Goal: Information Seeking & Learning: Check status

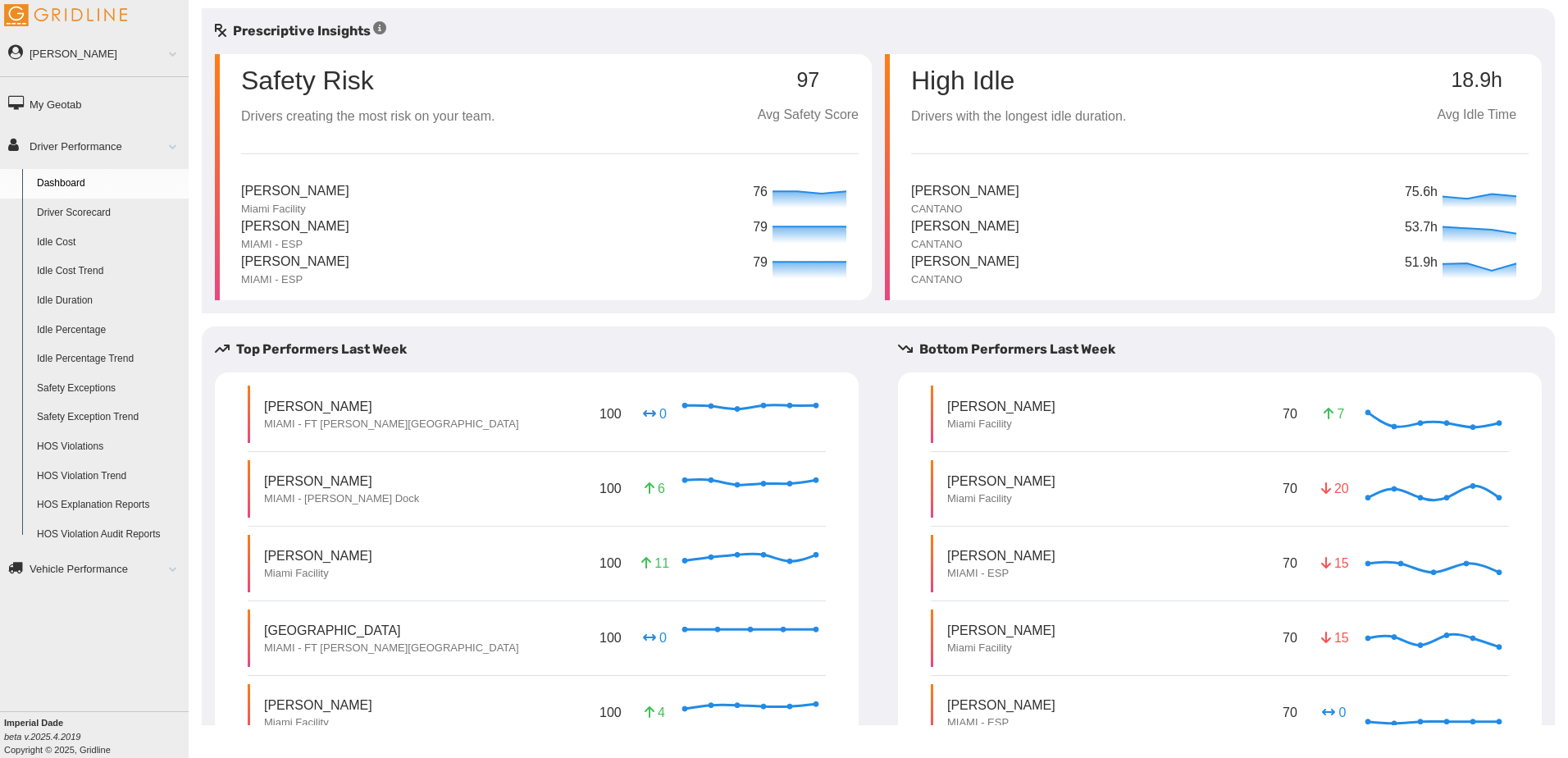
click at [100, 212] on link "Driver Scorecard" at bounding box center [109, 213] width 159 height 30
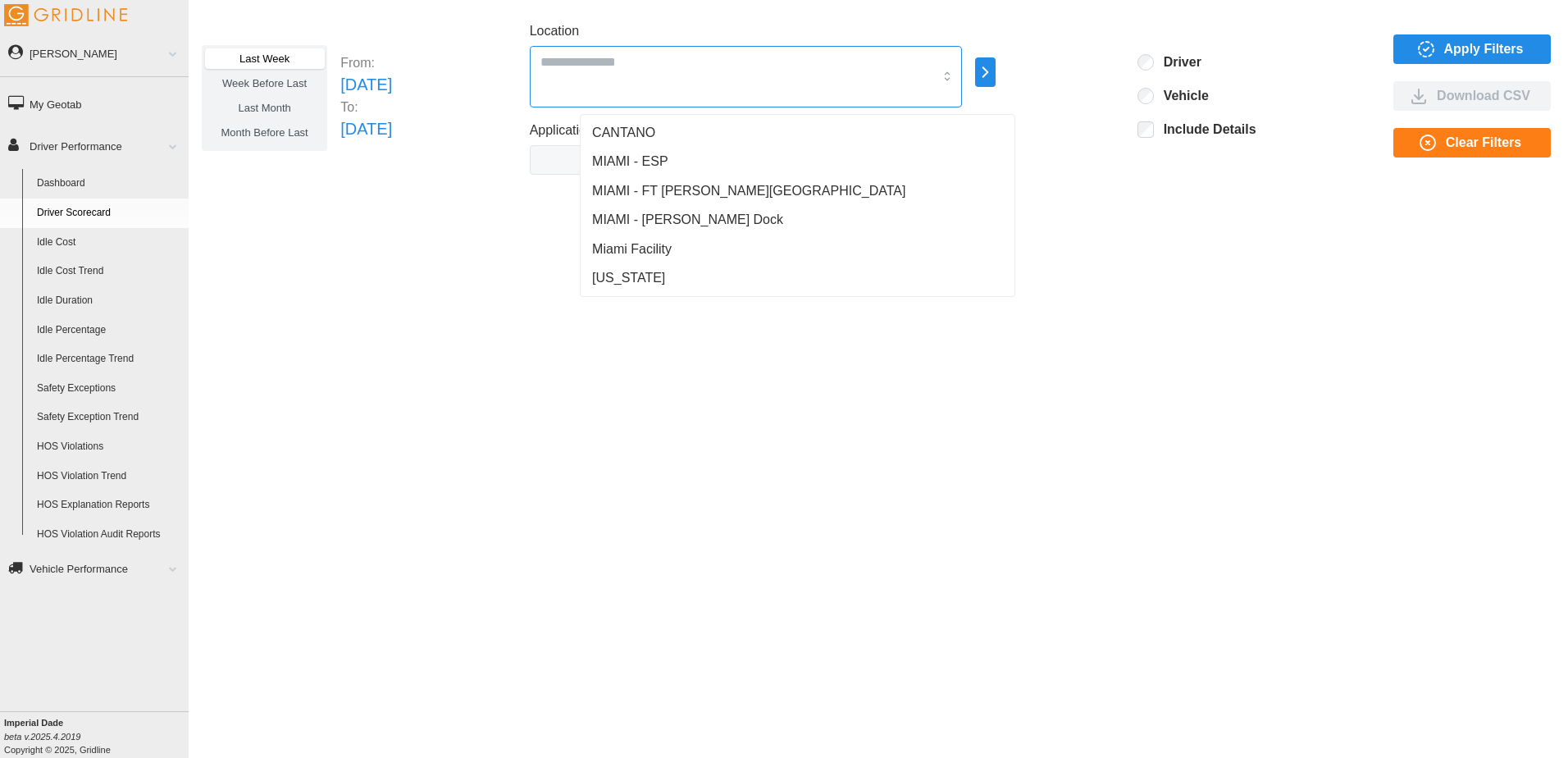
click at [693, 63] on input "Location" at bounding box center [736, 62] width 393 height 22
click at [637, 185] on span "MIAMI - FT [PERSON_NAME][GEOGRAPHIC_DATA]" at bounding box center [749, 191] width 313 height 20
click at [667, 220] on span "MIAMI - [PERSON_NAME] Dock" at bounding box center [687, 220] width 191 height 20
click at [655, 249] on span "Miami Facility" at bounding box center [631, 249] width 80 height 20
click at [995, 81] on icon "button" at bounding box center [985, 73] width 19 height 20
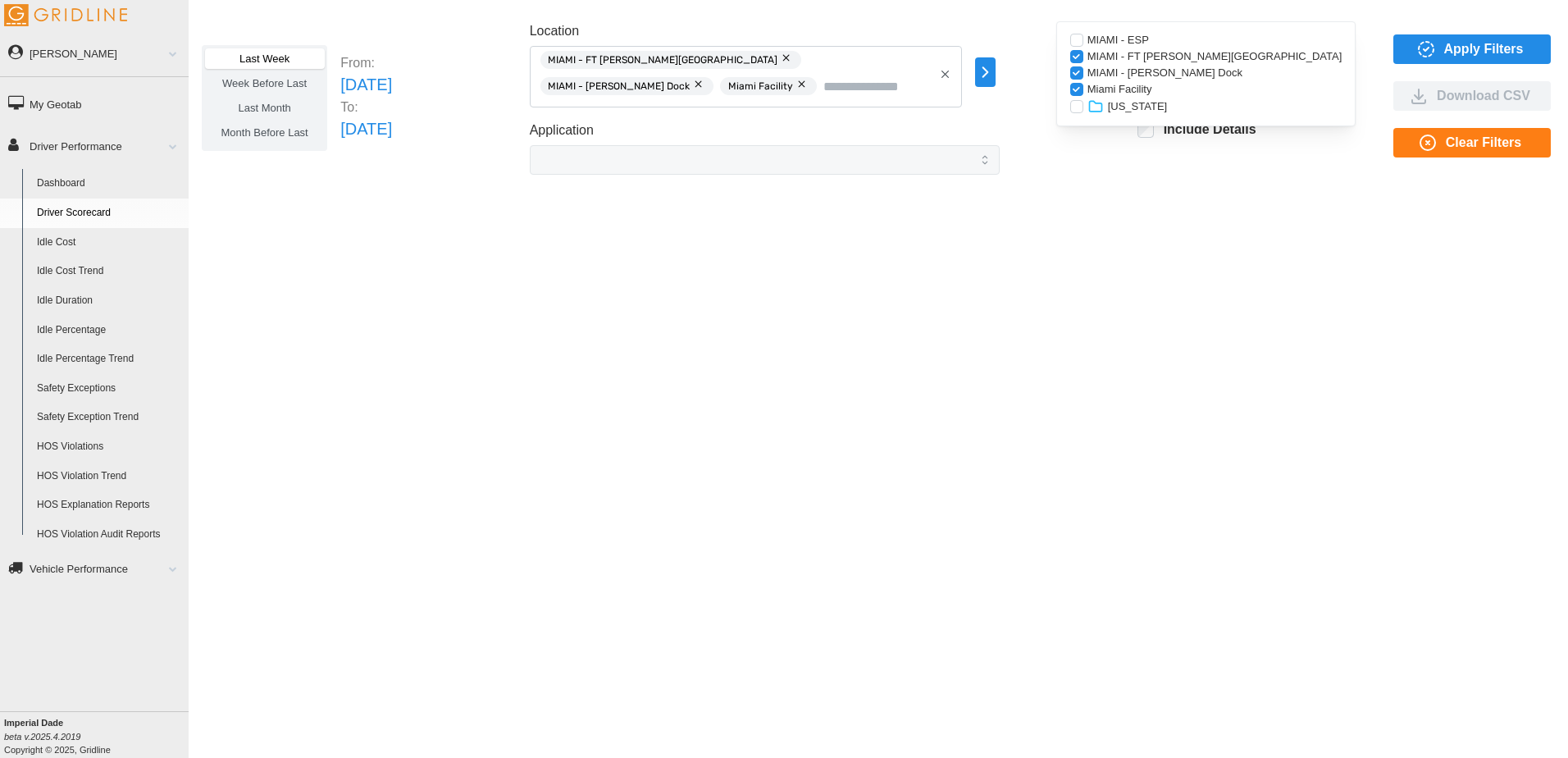
click at [1482, 53] on span "Apply Filters" at bounding box center [1483, 48] width 80 height 28
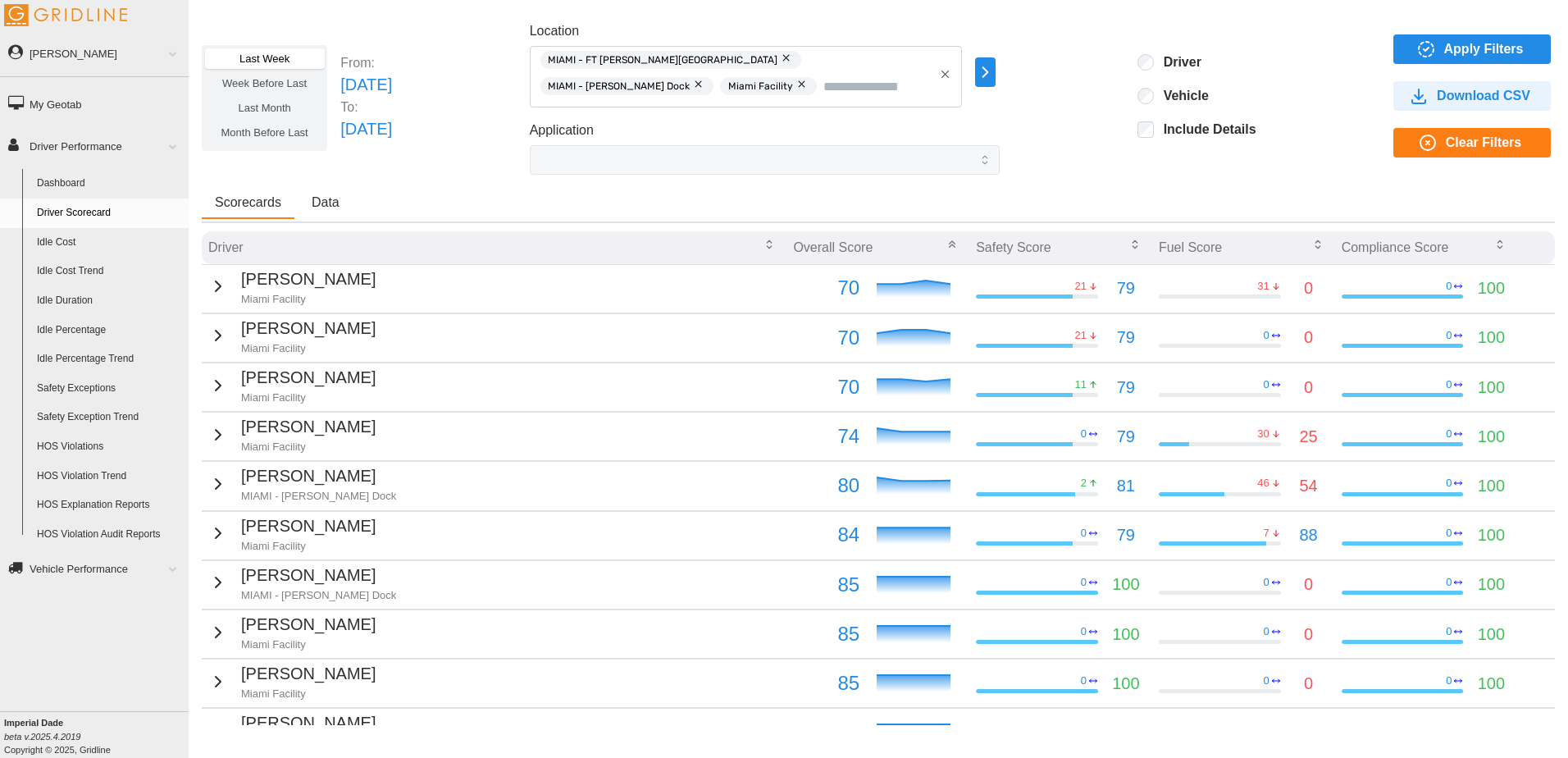
click at [211, 290] on icon "button" at bounding box center [218, 287] width 20 height 20
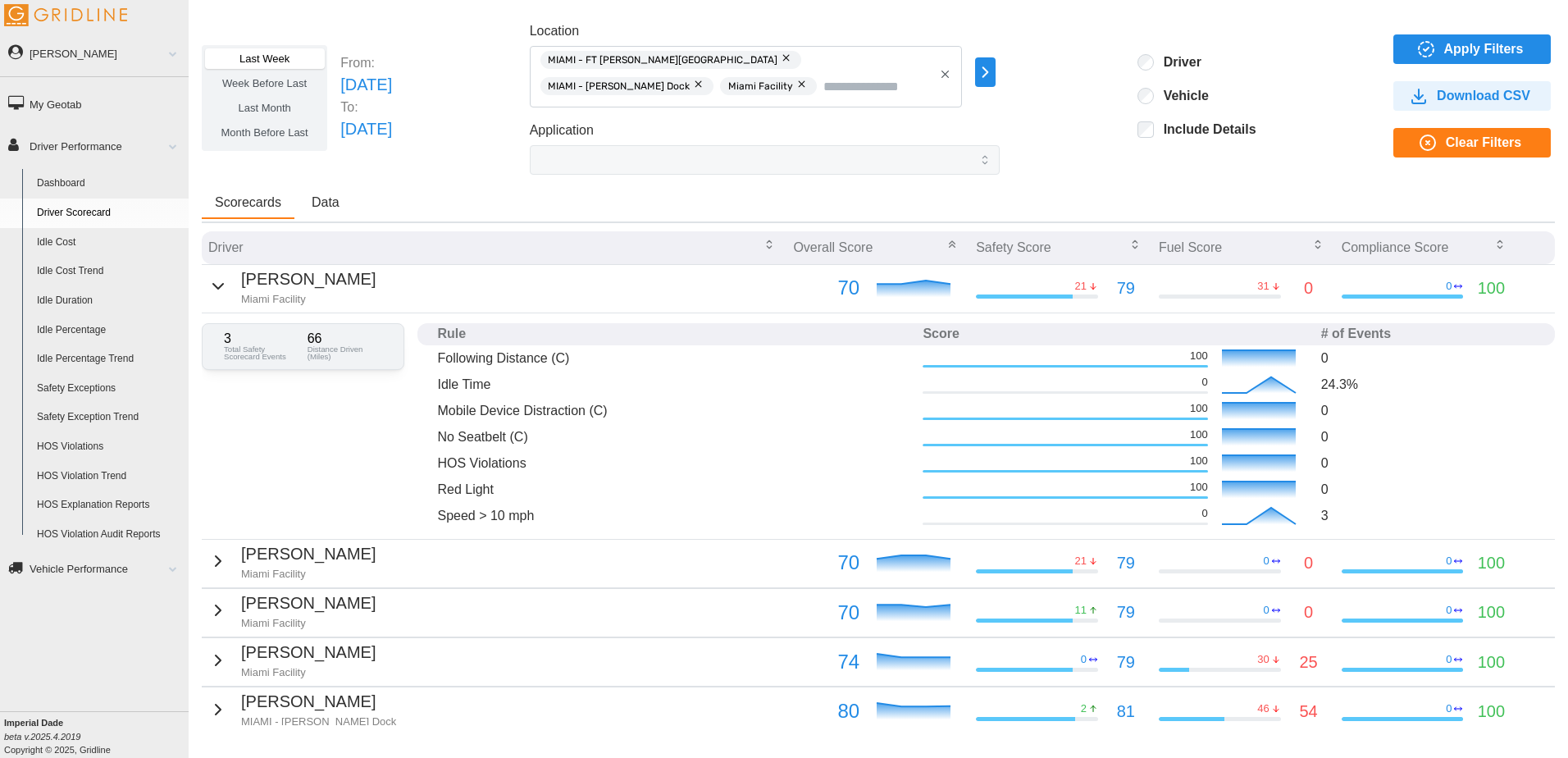
click at [216, 556] on icon "button" at bounding box center [218, 561] width 20 height 20
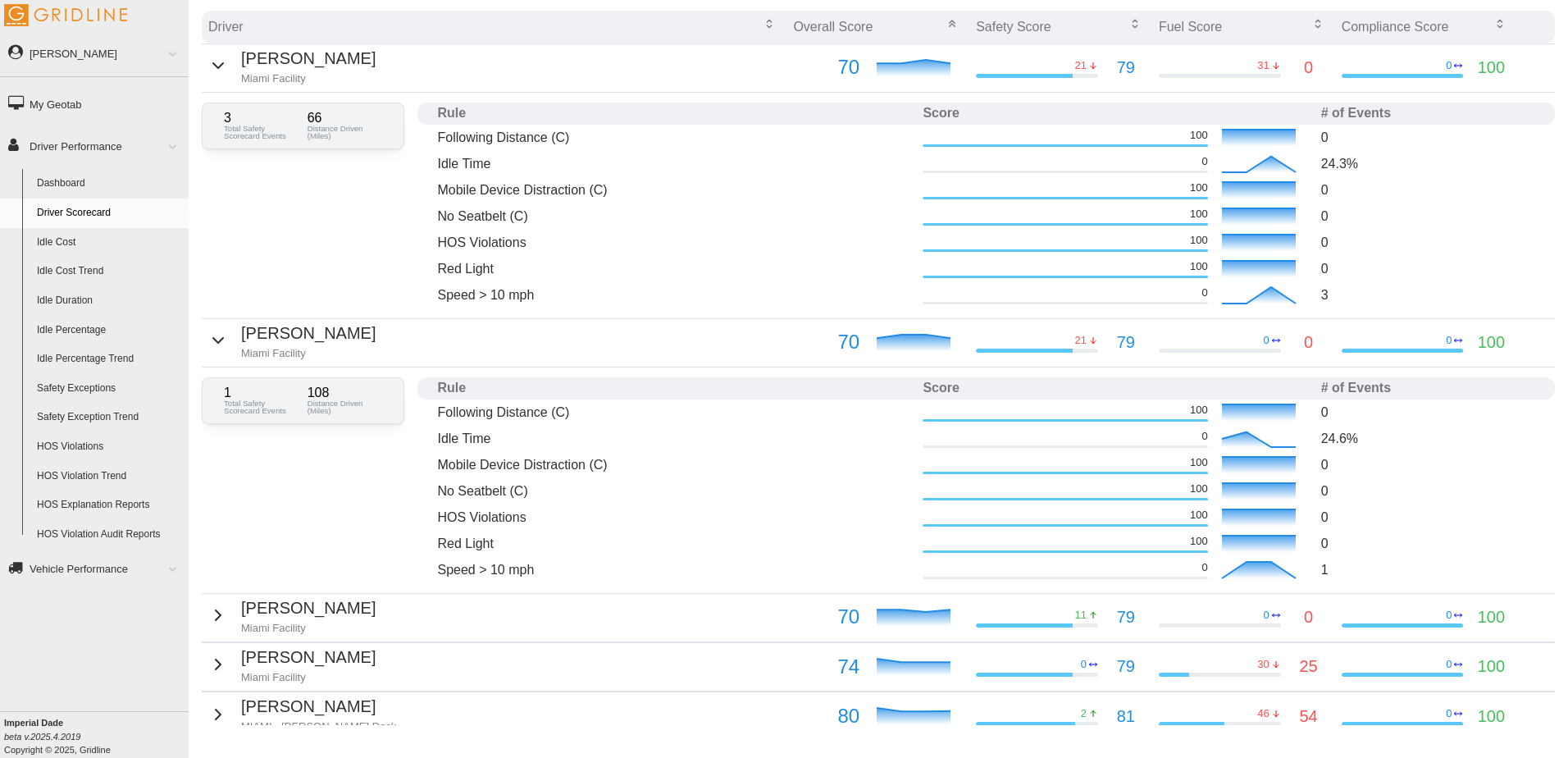
scroll to position [246, 0]
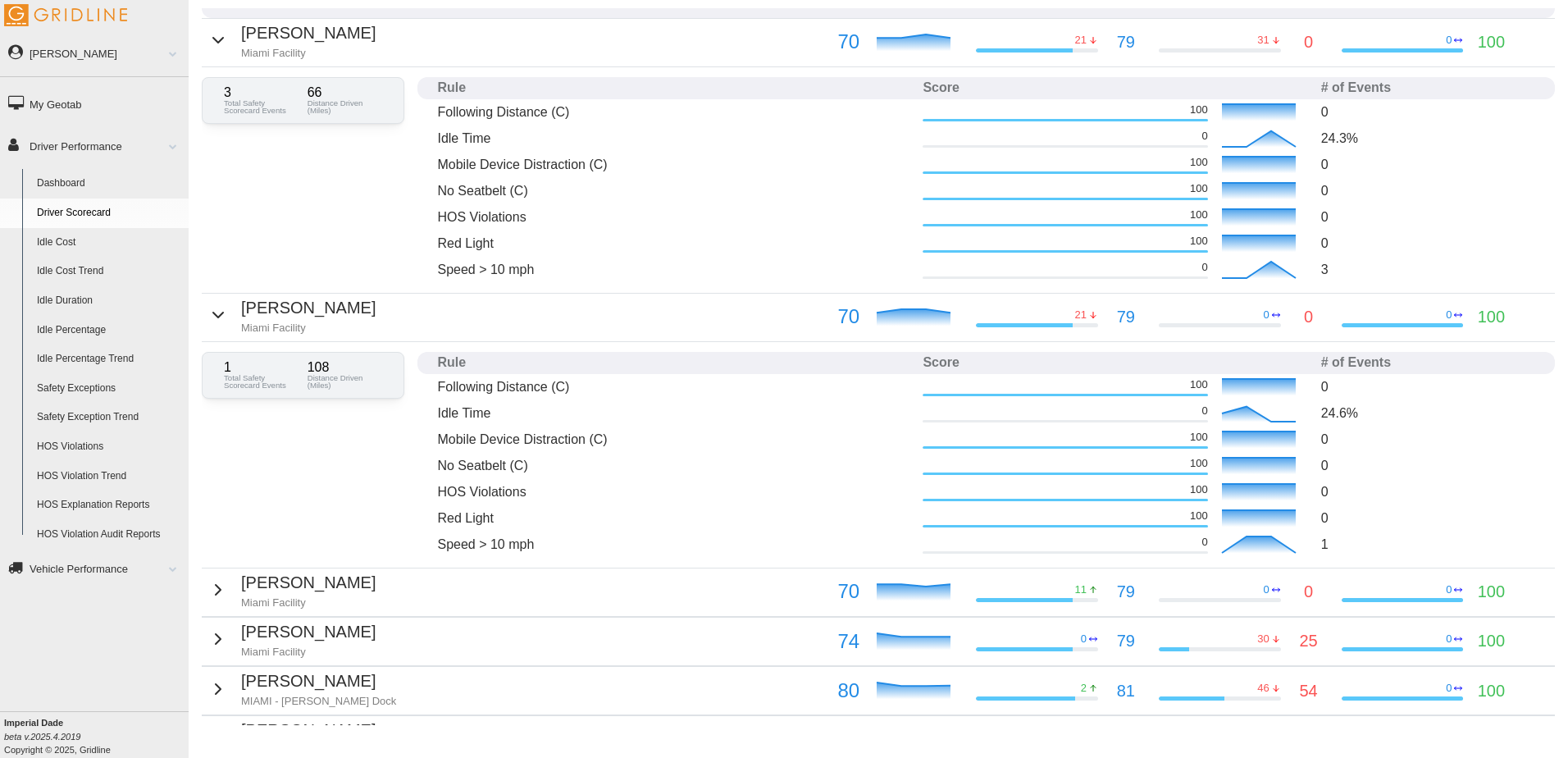
click at [216, 589] on icon "button" at bounding box center [218, 590] width 20 height 20
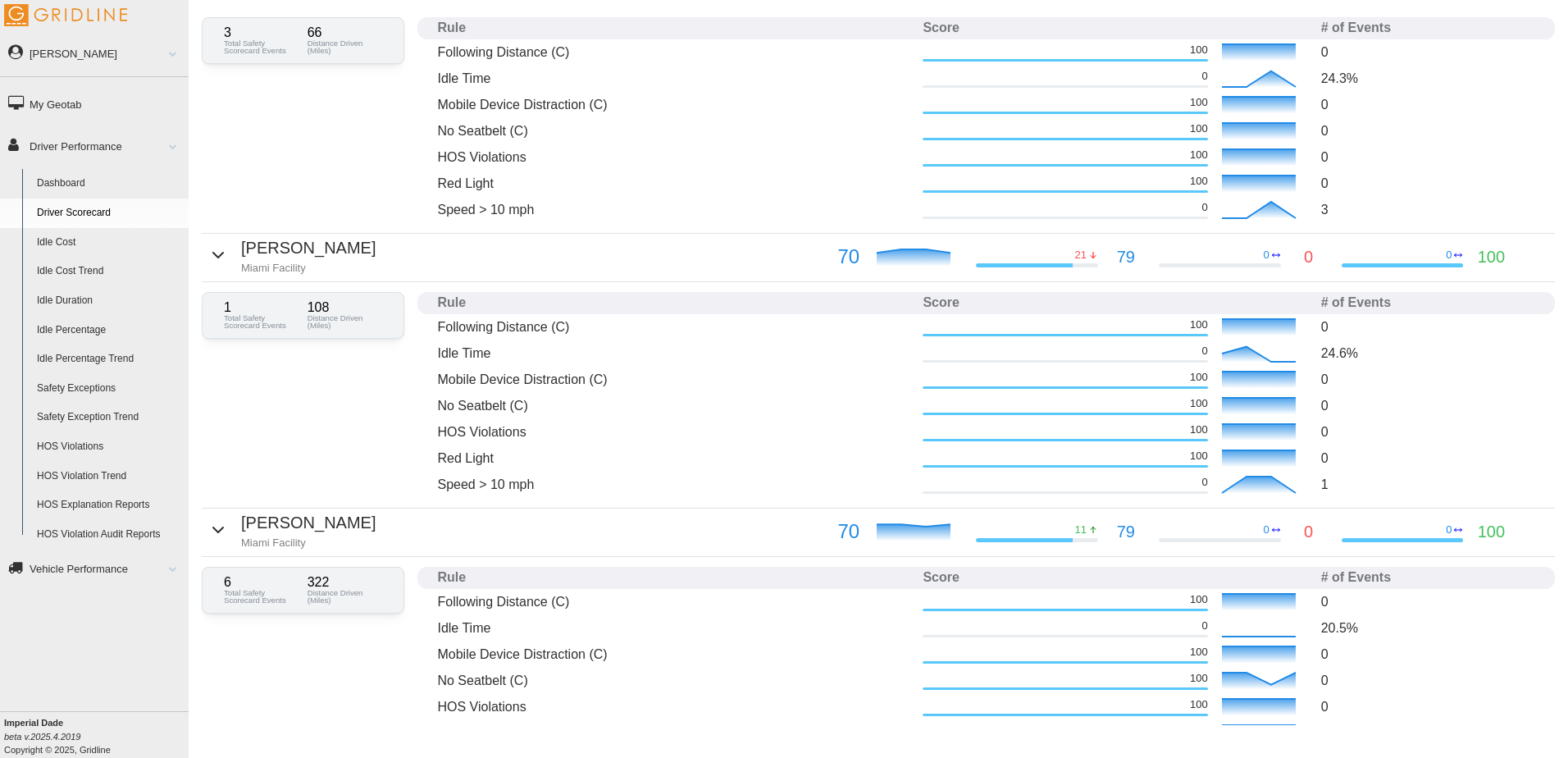
scroll to position [328, 0]
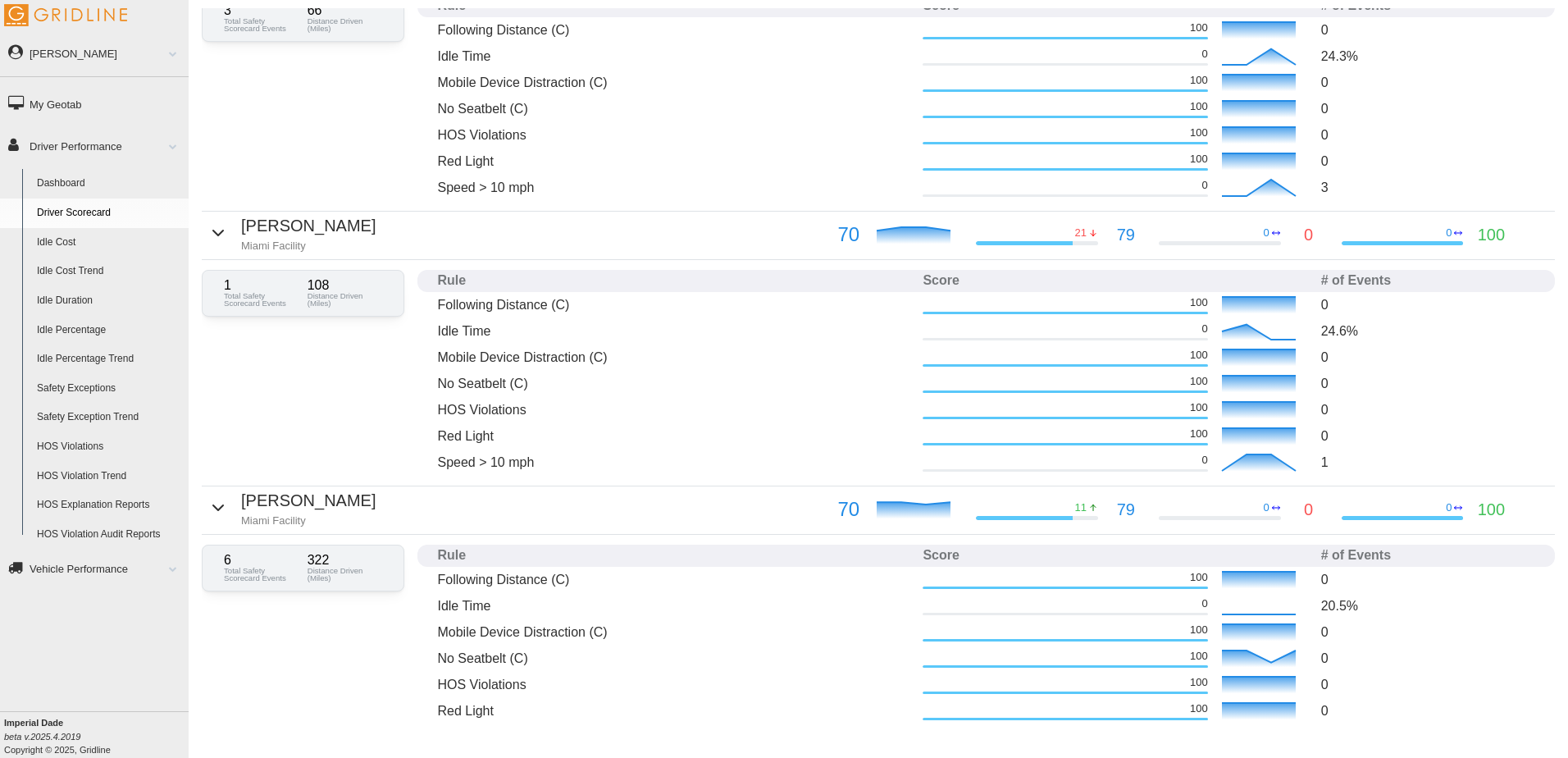
click at [213, 510] on icon "button" at bounding box center [218, 507] width 10 height 4
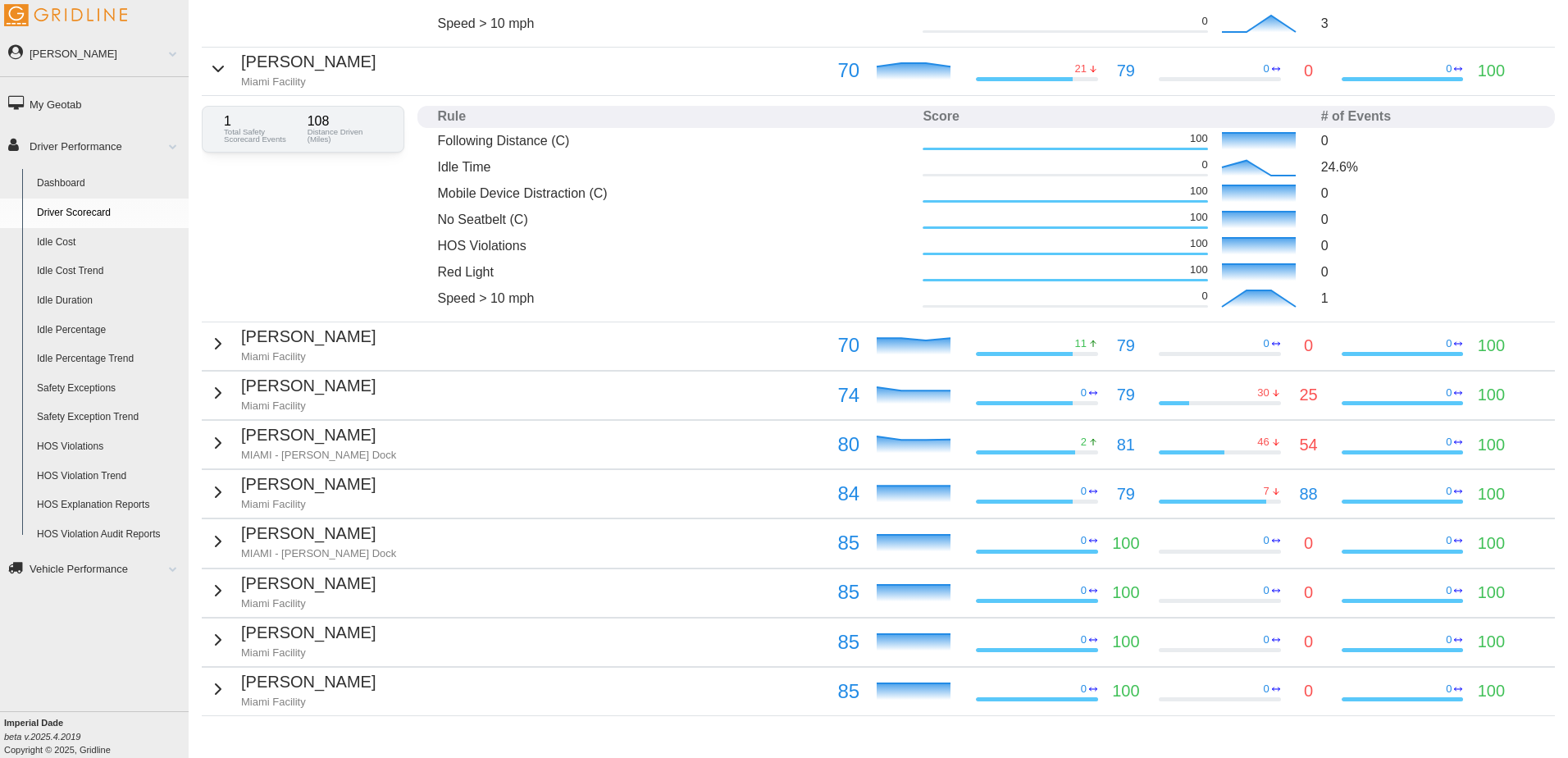
scroll to position [539, 0]
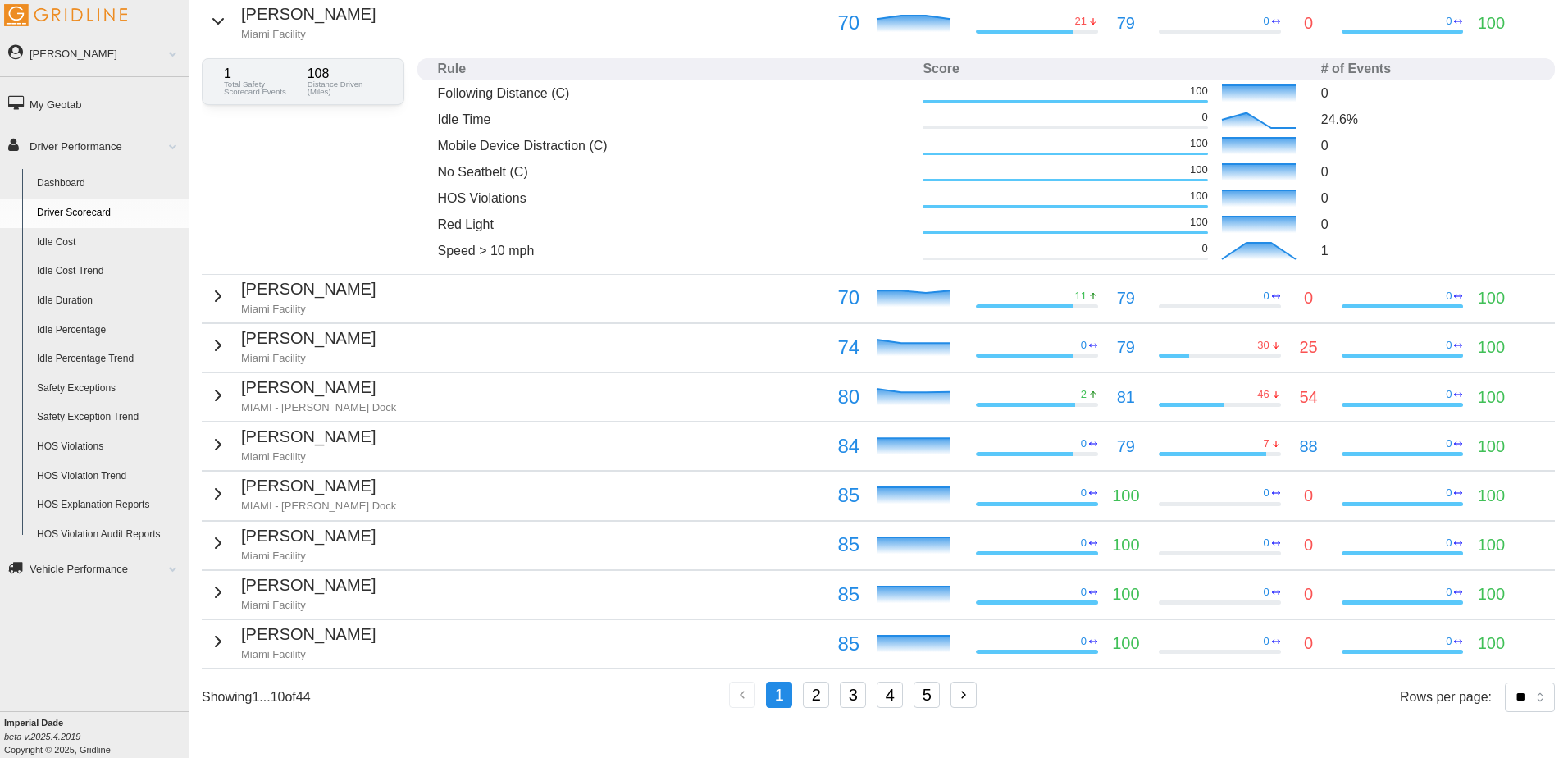
click at [345, 309] on td "Billy Pritchett Miami Facility" at bounding box center [493, 298] width 585 height 48
click at [214, 298] on icon "button" at bounding box center [218, 297] width 20 height 20
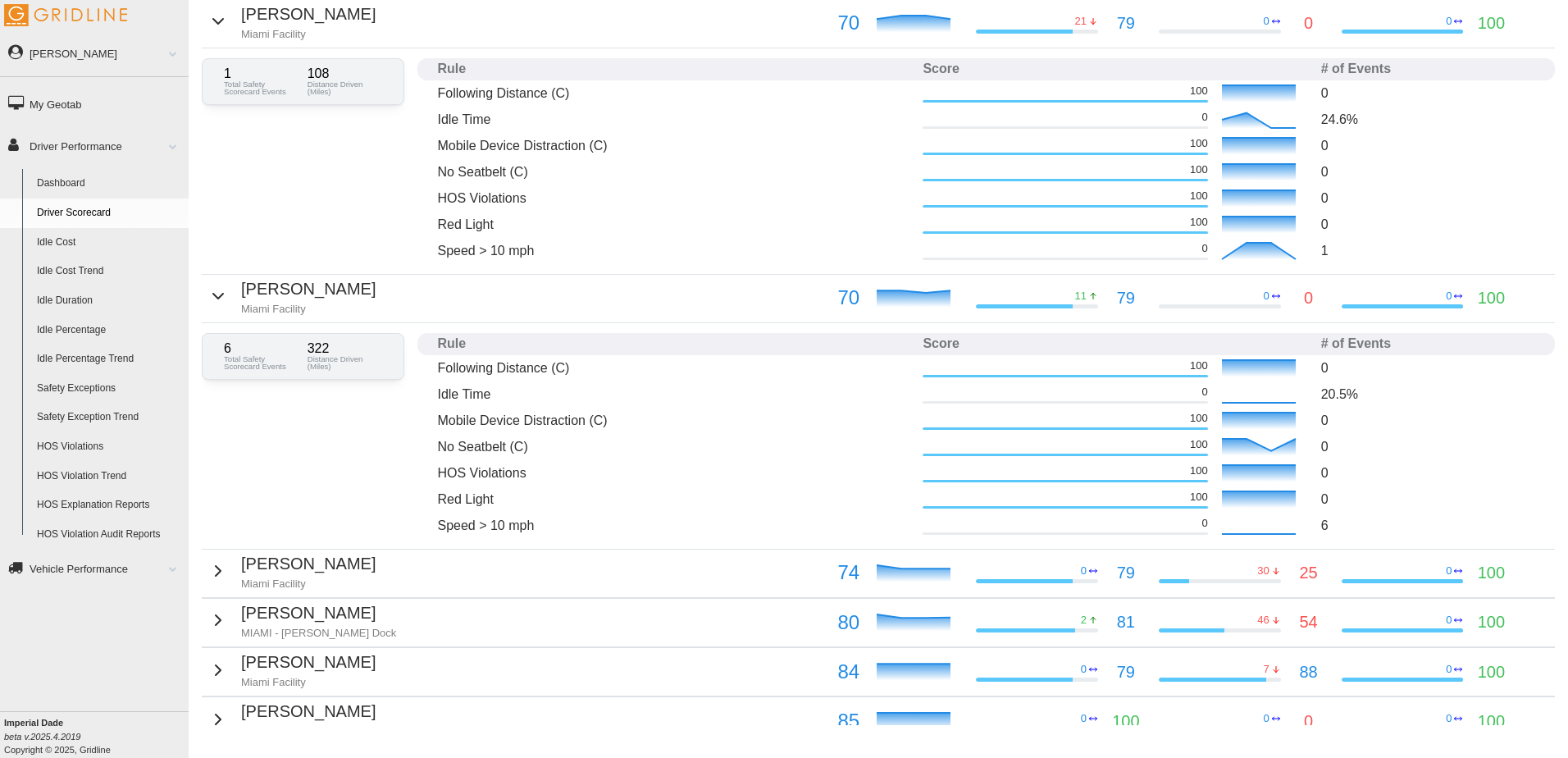
scroll to position [622, 0]
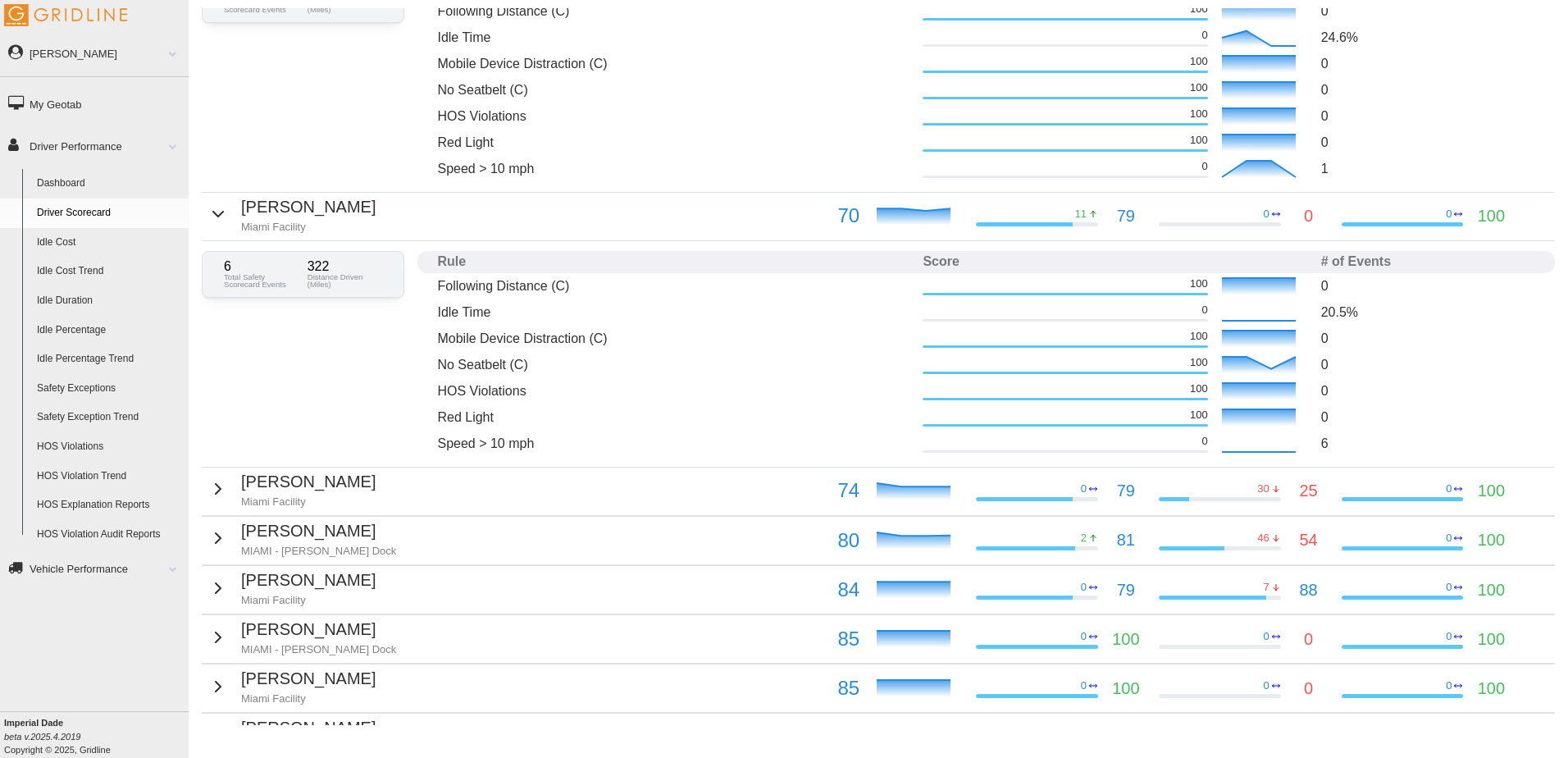
click at [216, 487] on icon "button" at bounding box center [218, 488] width 4 height 10
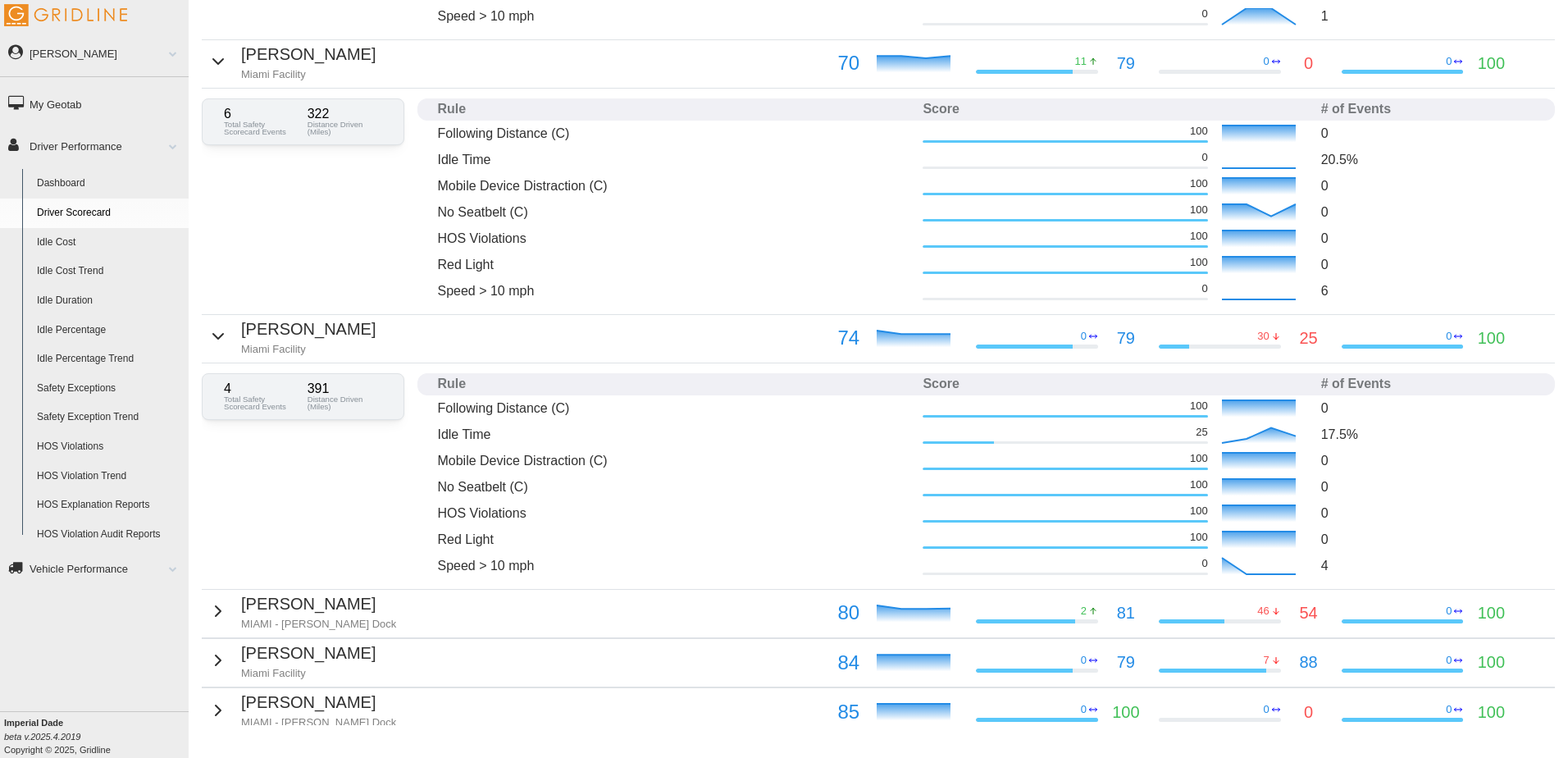
scroll to position [786, 0]
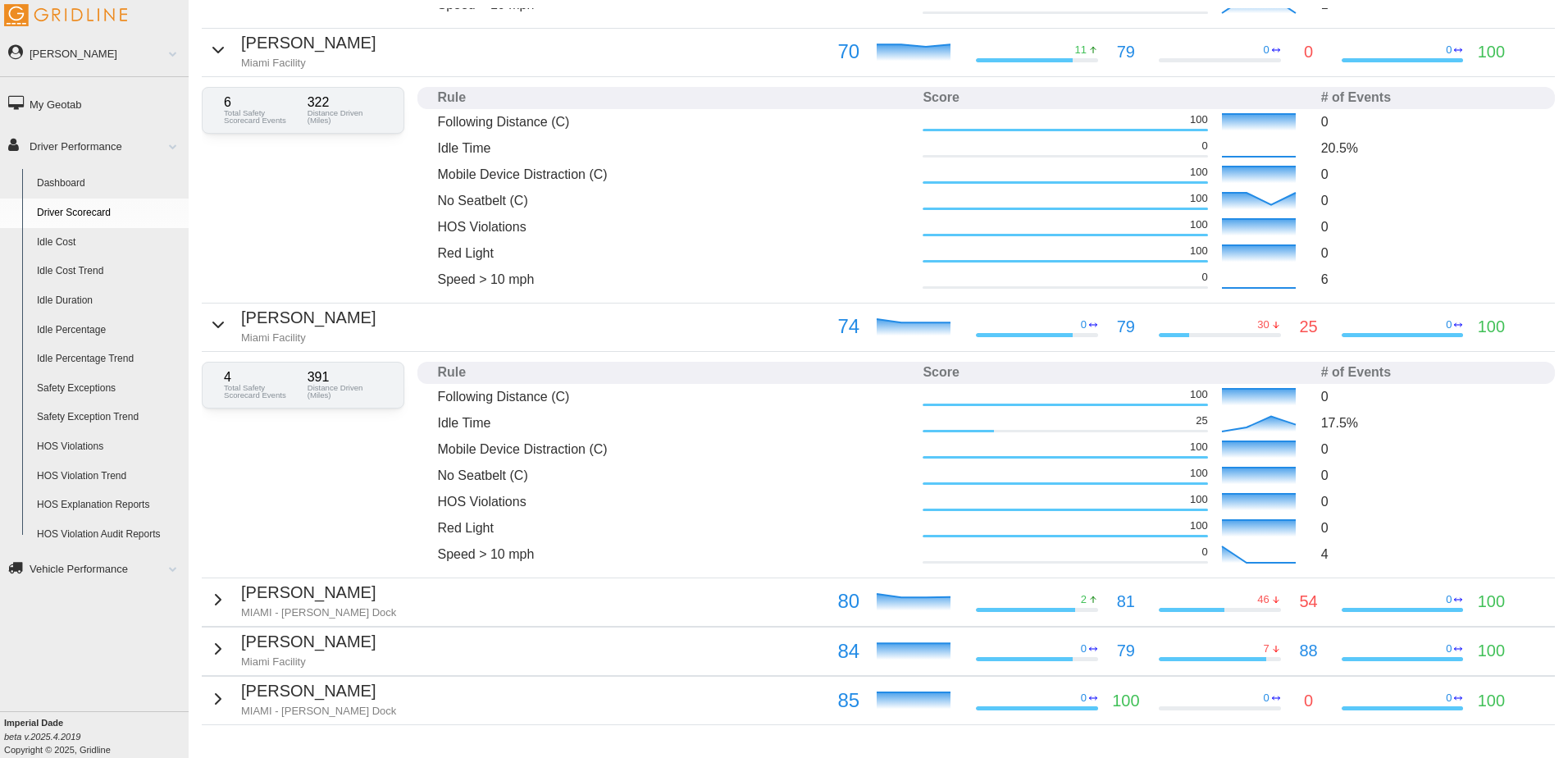
click at [89, 329] on link "Idle Percentage" at bounding box center [109, 331] width 159 height 30
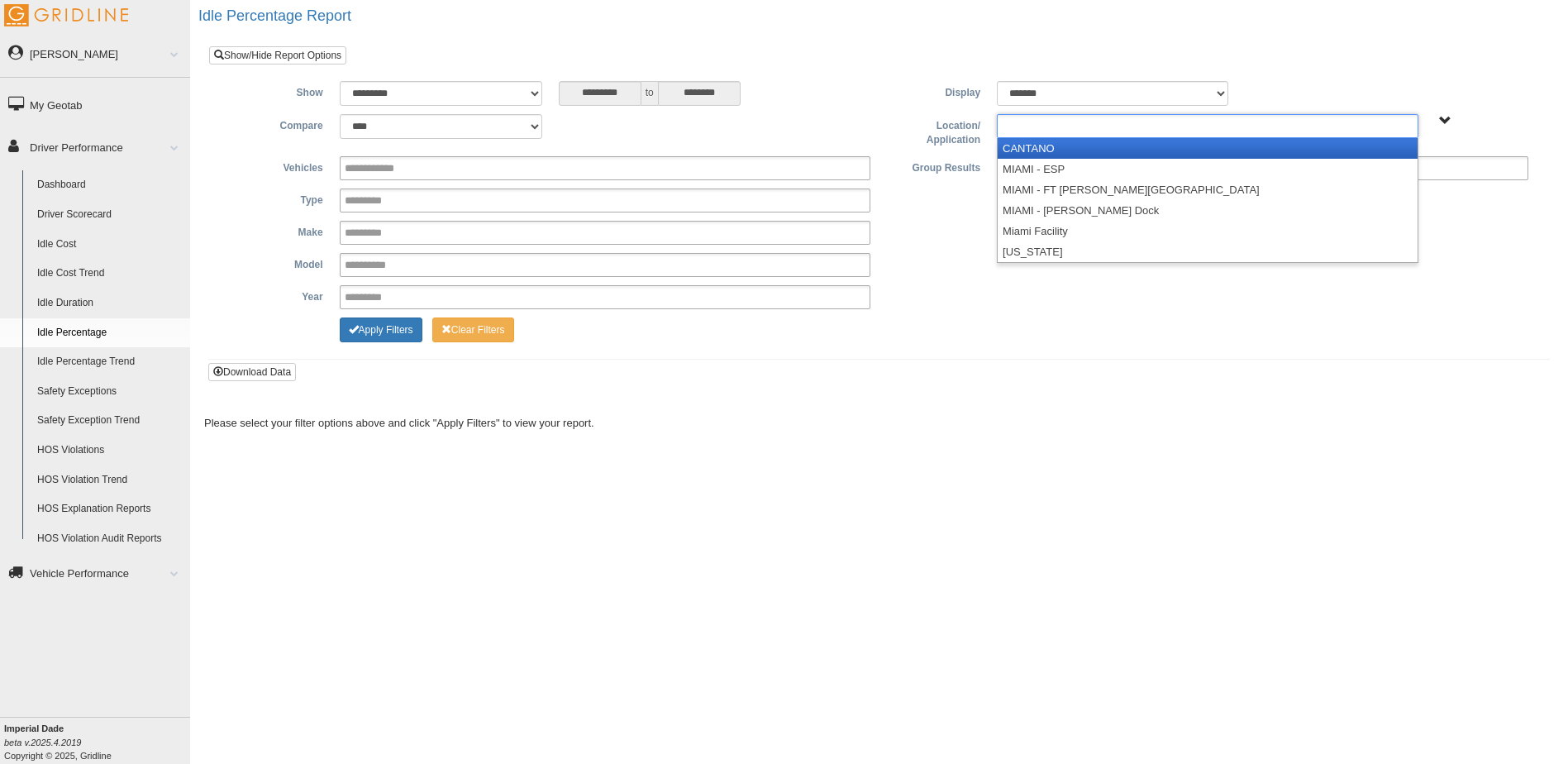
click at [1381, 132] on ul at bounding box center [1207, 126] width 422 height 24
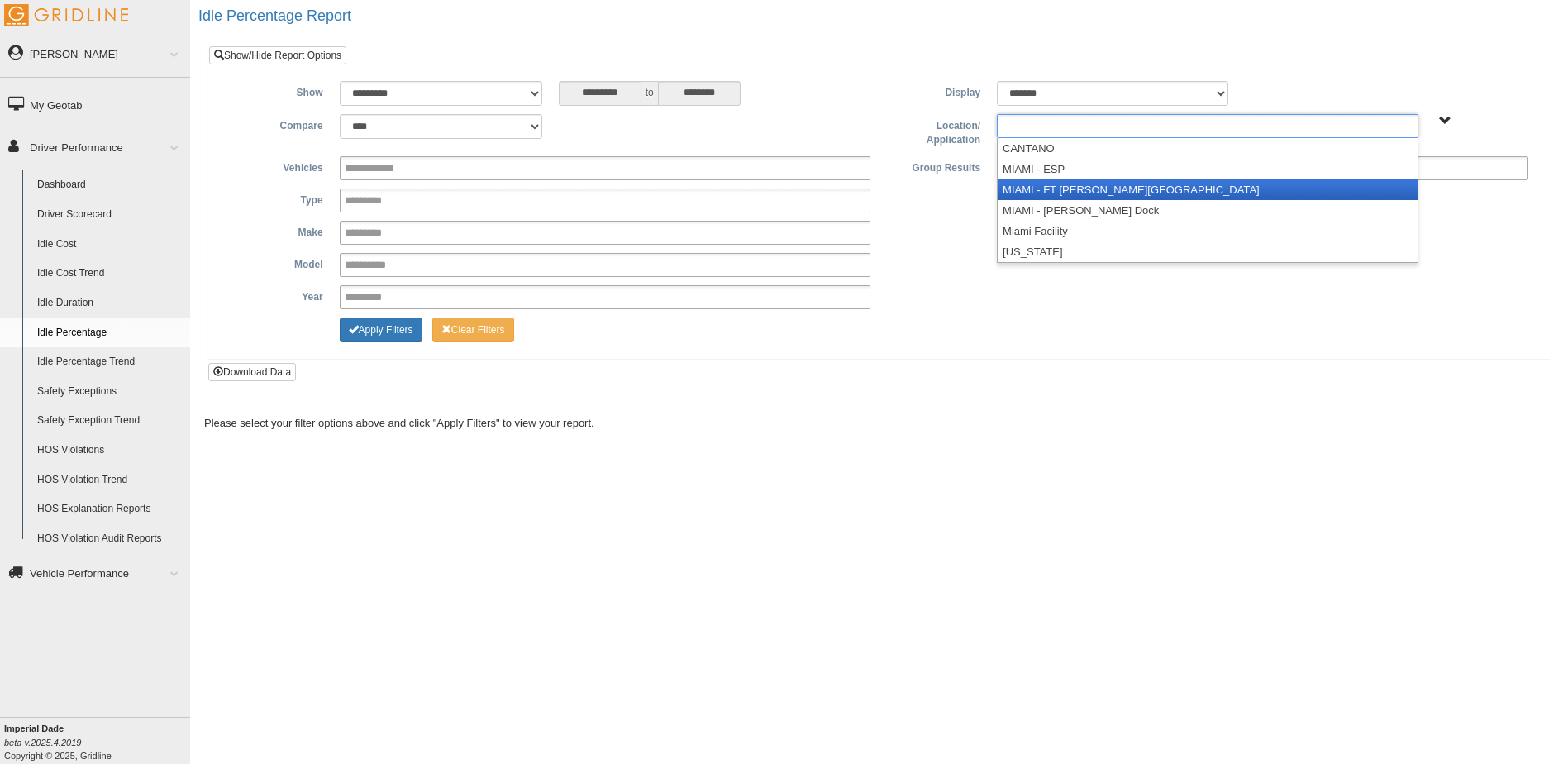
click at [1232, 182] on li "MIAMI - FT [PERSON_NAME][GEOGRAPHIC_DATA]" at bounding box center [1207, 190] width 420 height 21
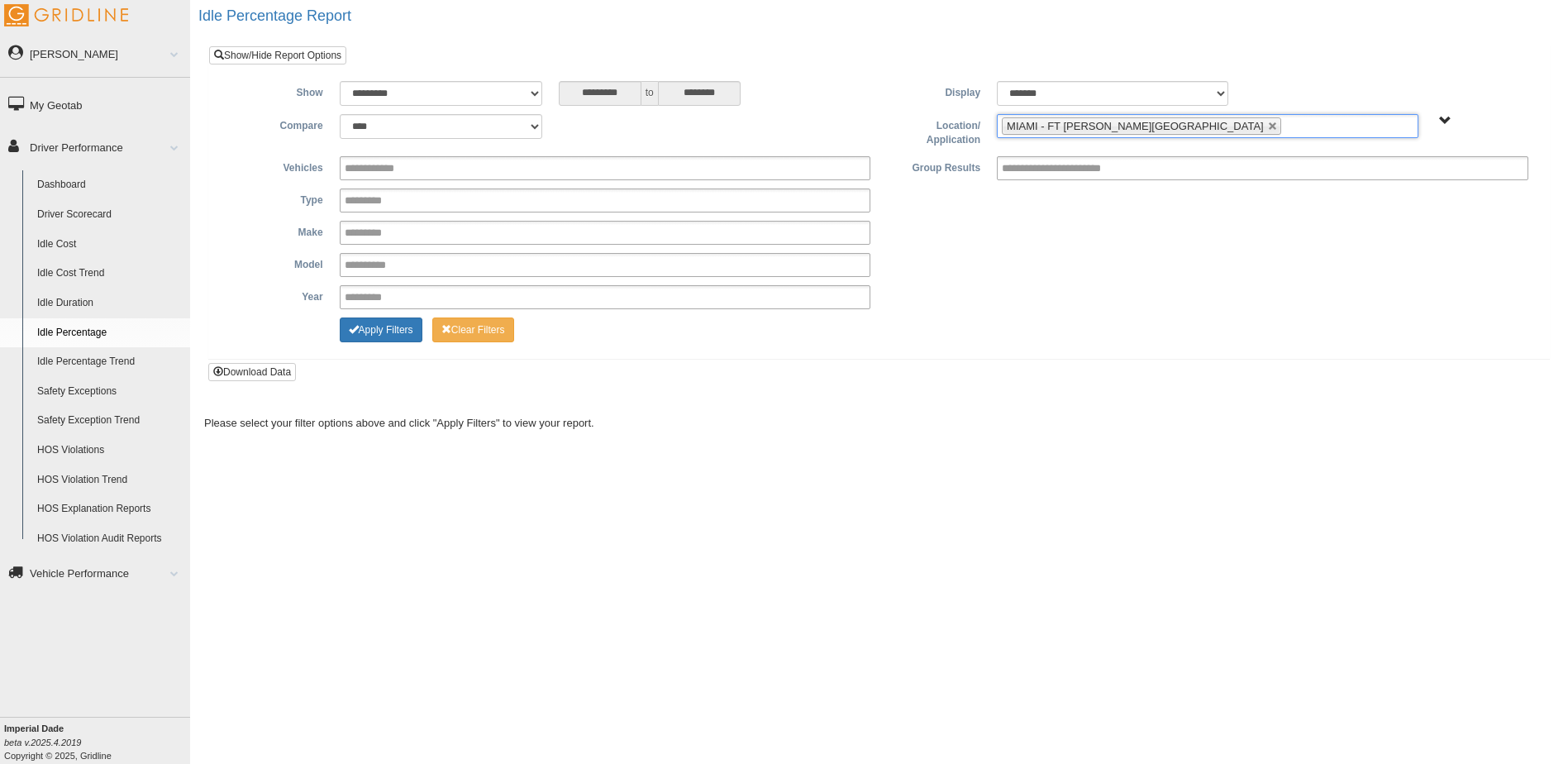
click at [1242, 129] on ul "MIAMI - FT [PERSON_NAME][GEOGRAPHIC_DATA]" at bounding box center [1207, 126] width 422 height 24
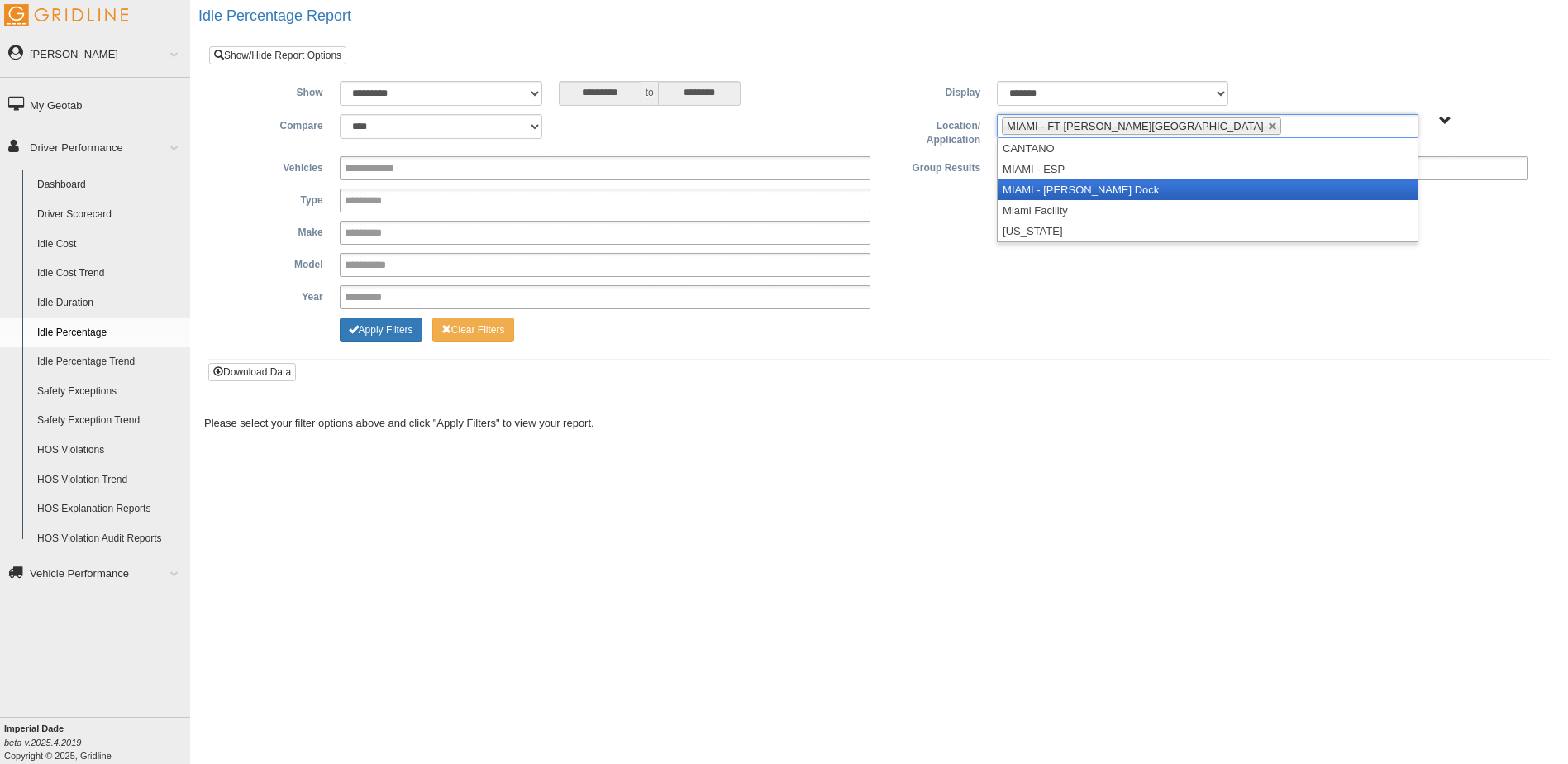
click at [1192, 189] on li "MIAMI - [PERSON_NAME] Dock" at bounding box center [1207, 190] width 420 height 21
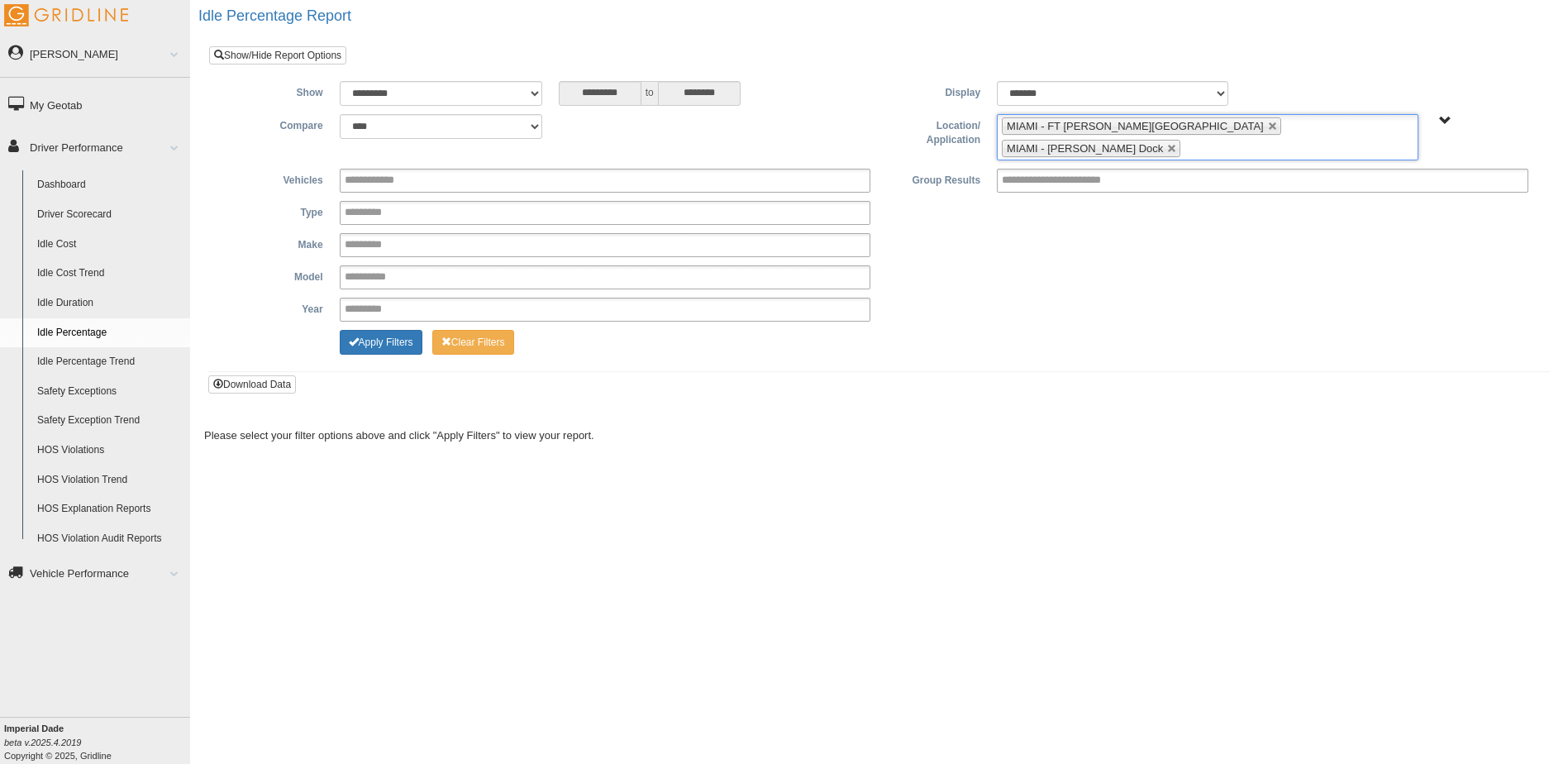
click at [1205, 138] on input "text" at bounding box center [1194, 148] width 21 height 21
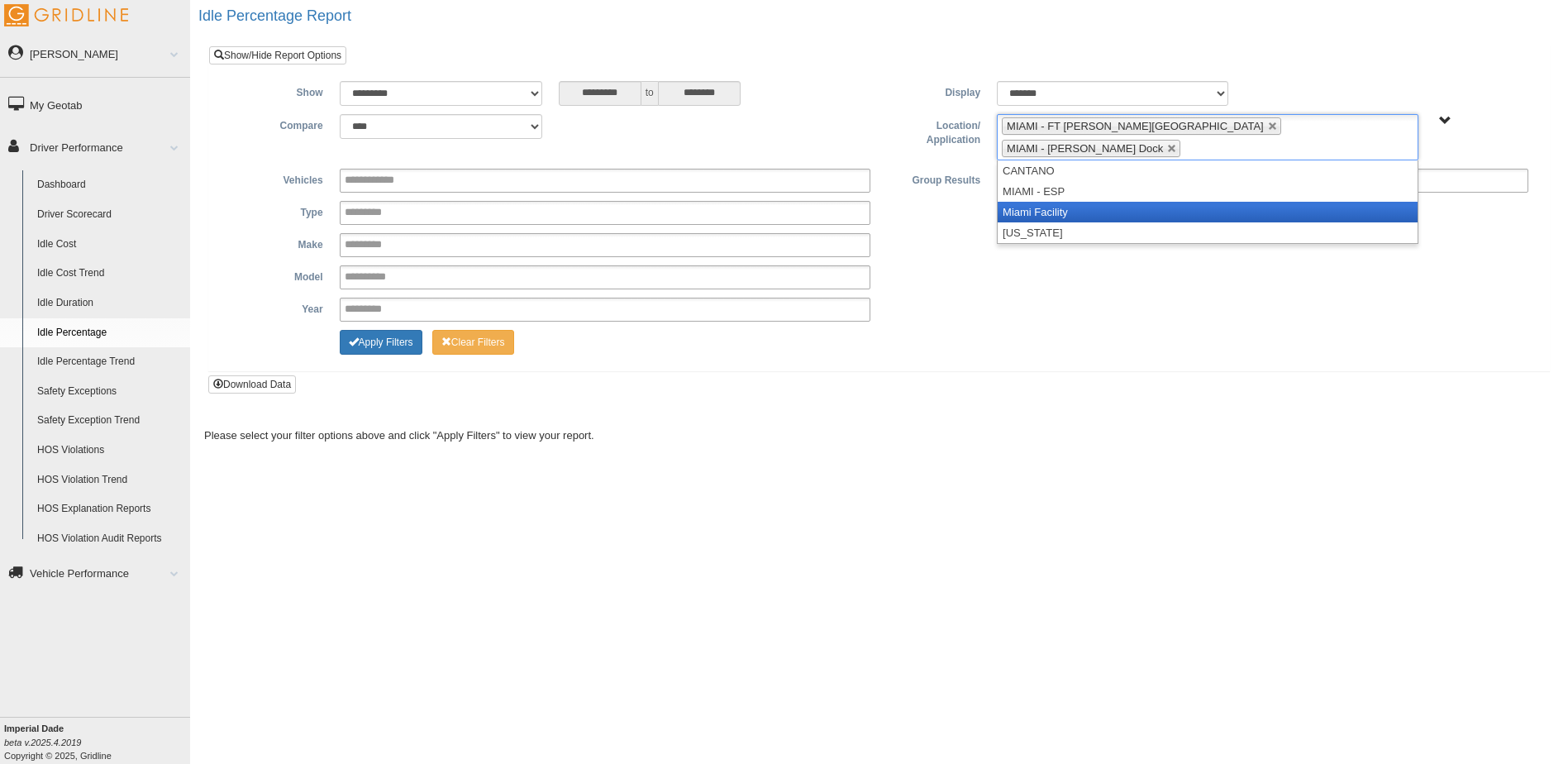
click at [1232, 201] on li "Miami Facility" at bounding box center [1207, 211] width 420 height 21
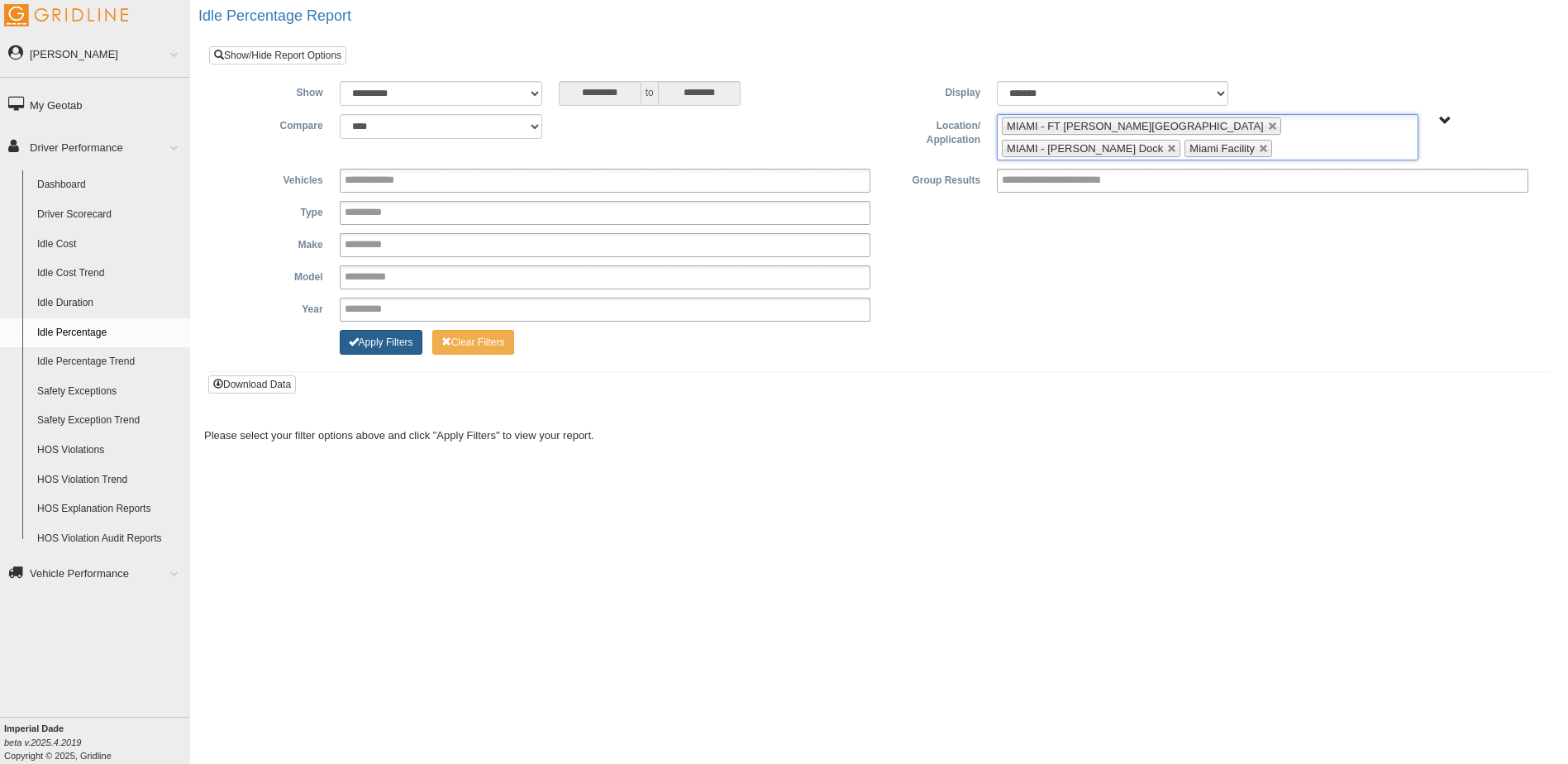
click at [392, 338] on button "Apply Filters" at bounding box center [381, 341] width 83 height 24
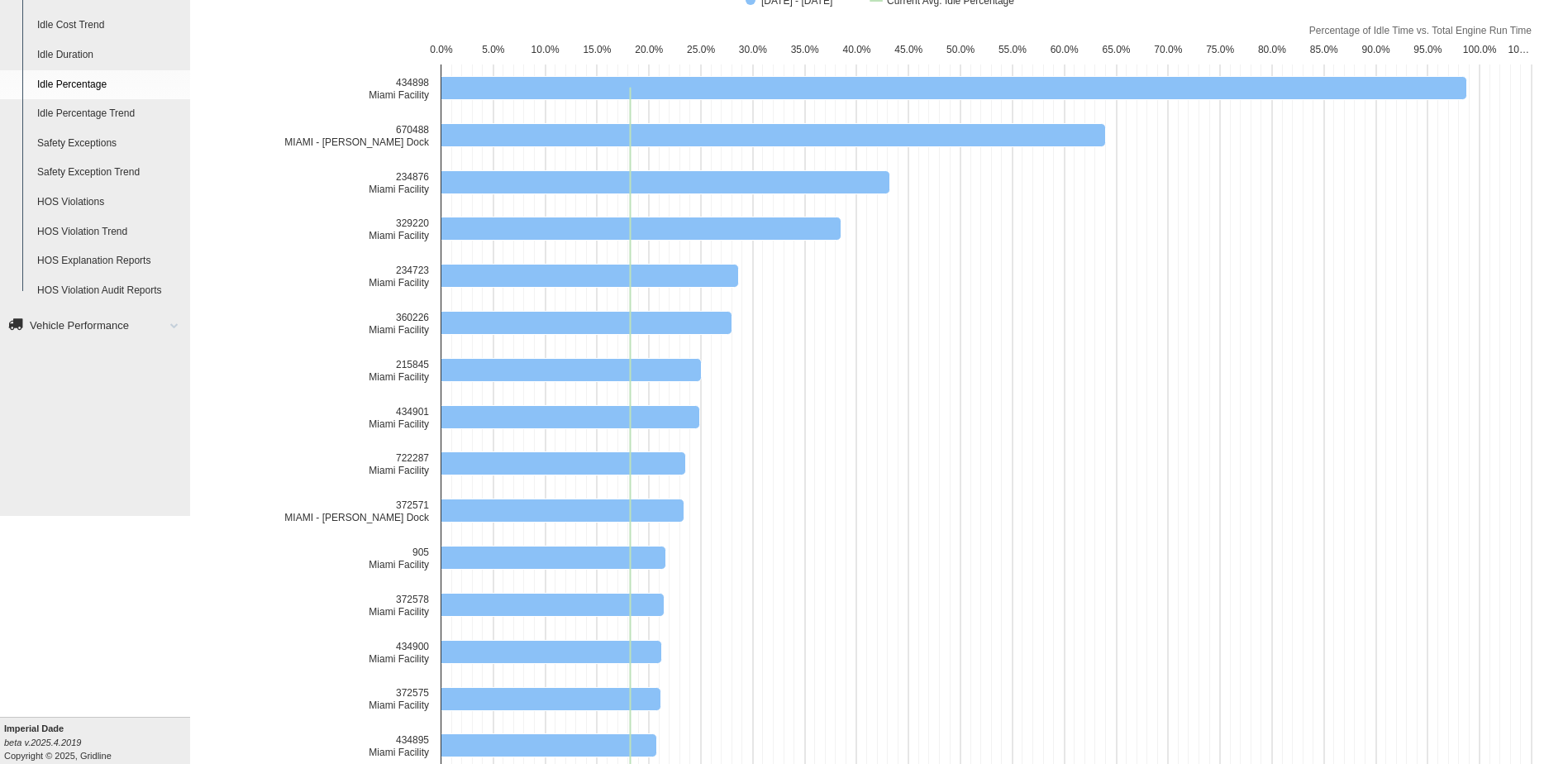
scroll to position [165, 0]
